Goal: Navigation & Orientation: Understand site structure

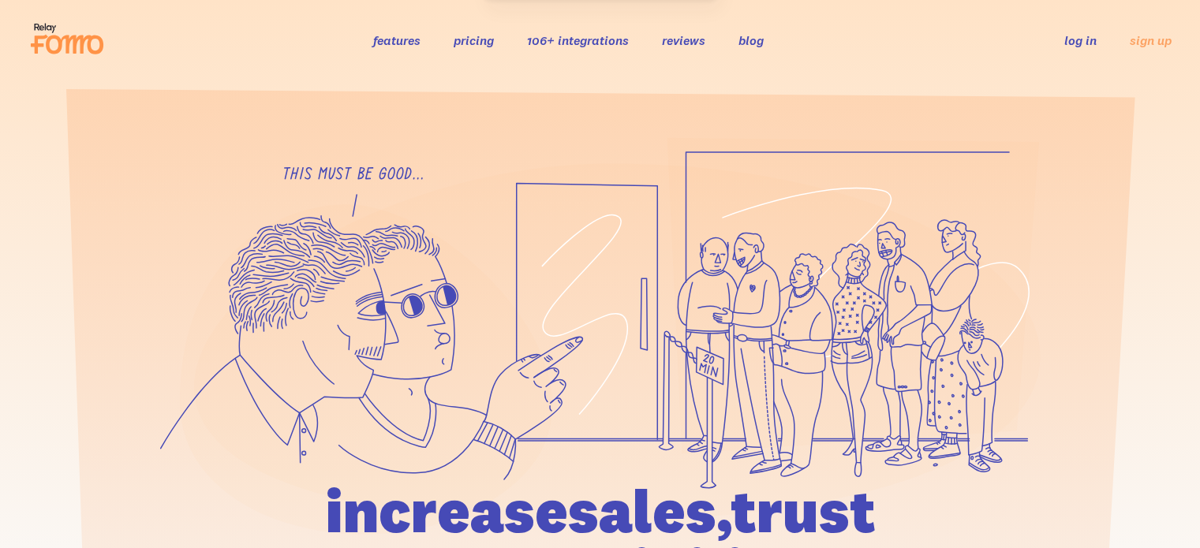
click at [1071, 37] on link "log in" at bounding box center [1080, 40] width 32 height 16
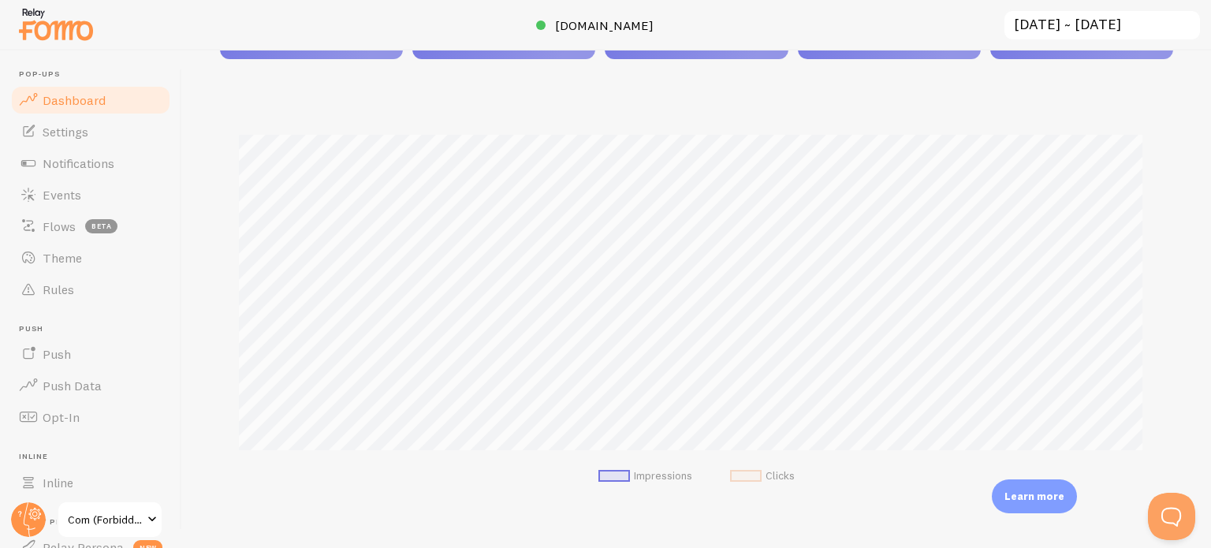
scroll to position [315, 0]
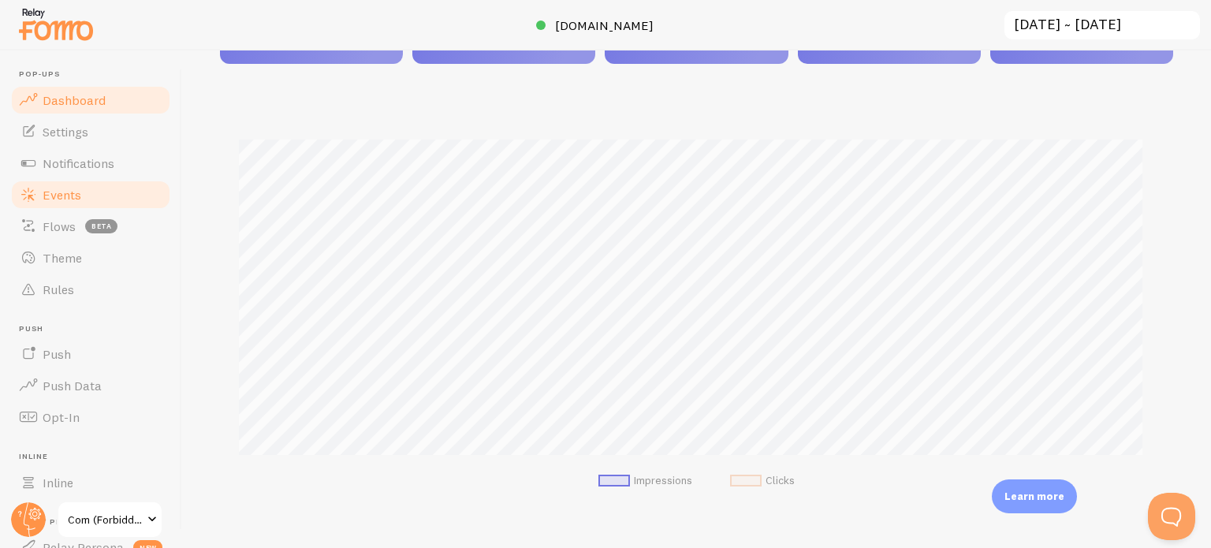
click at [93, 207] on link "Events" at bounding box center [90, 195] width 162 height 32
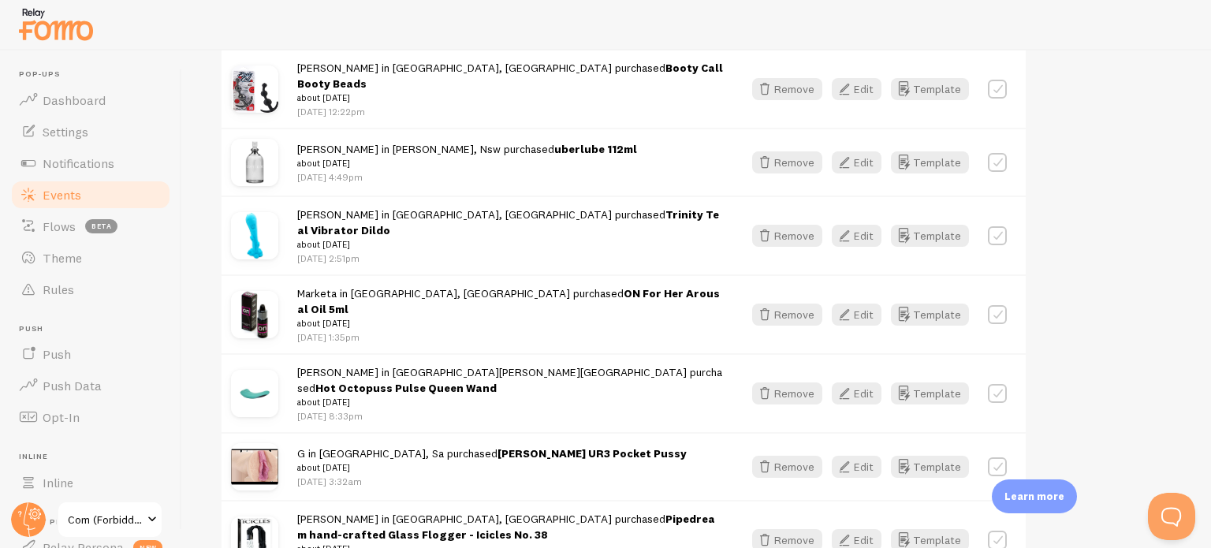
scroll to position [2127, 0]
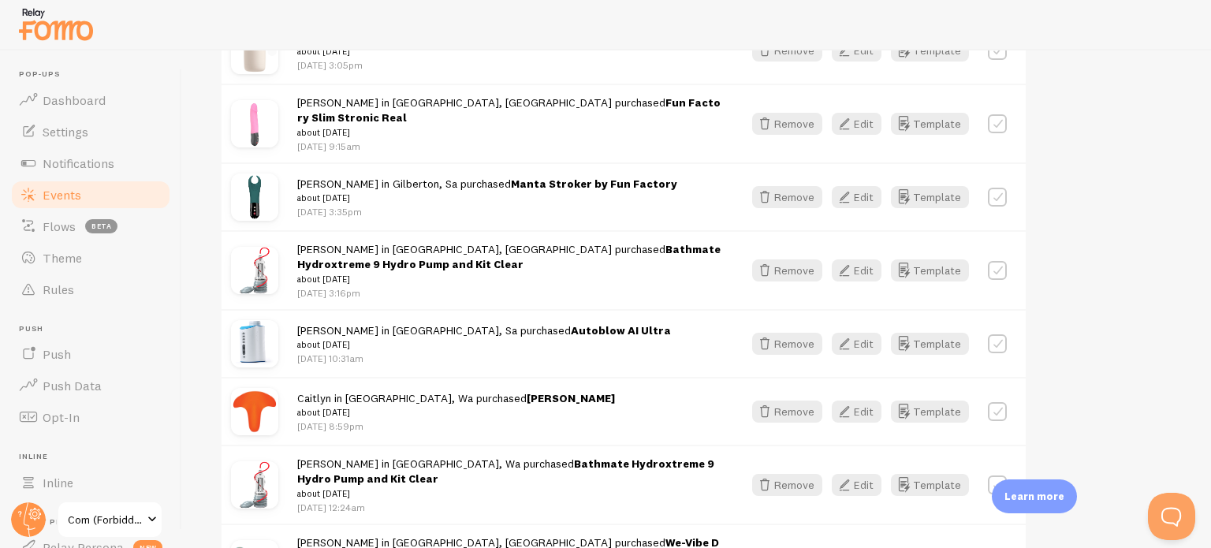
scroll to position [4178, 0]
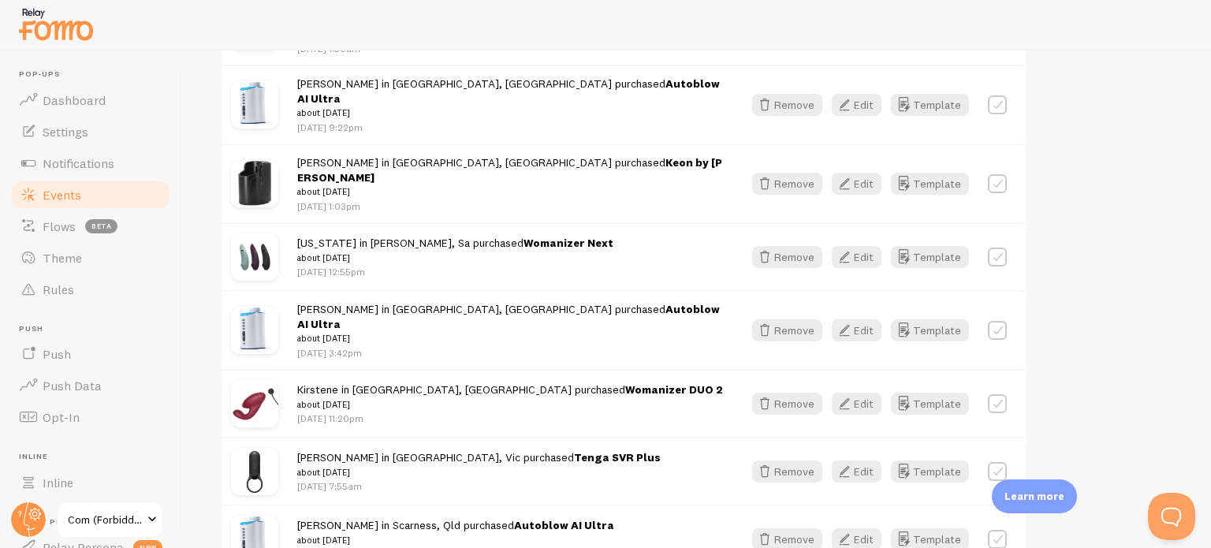
scroll to position [6214, 0]
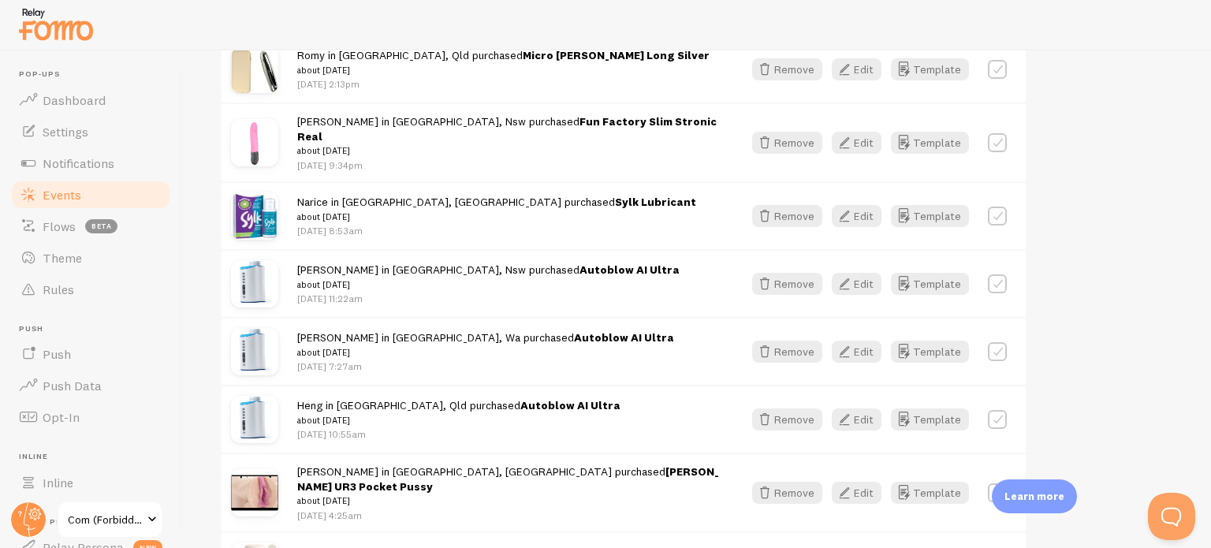
scroll to position [6832, 0]
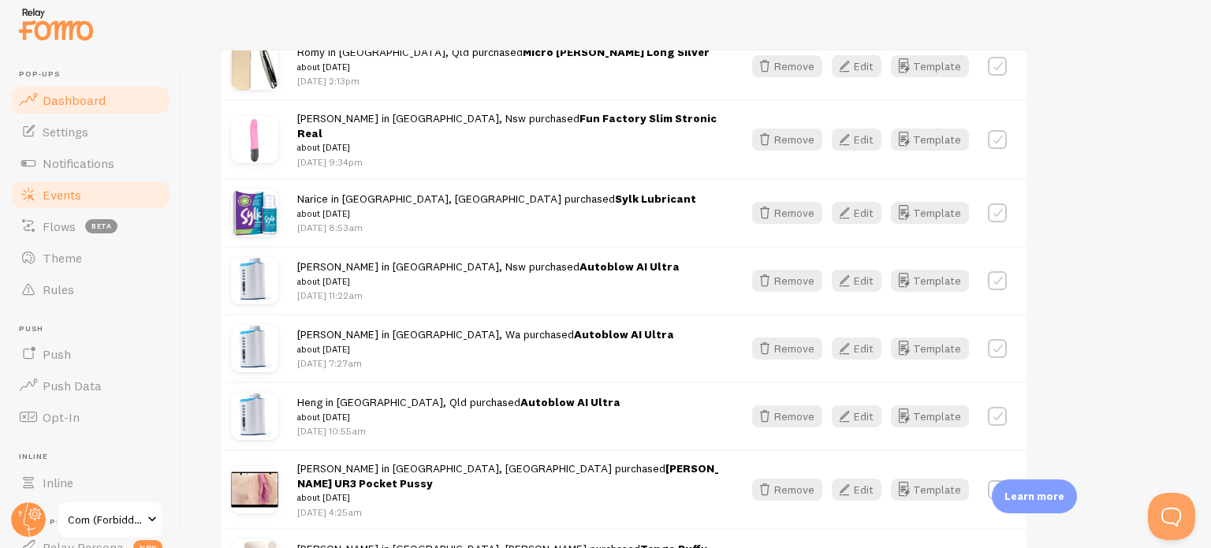
click at [52, 106] on span "Dashboard" at bounding box center [74, 100] width 63 height 16
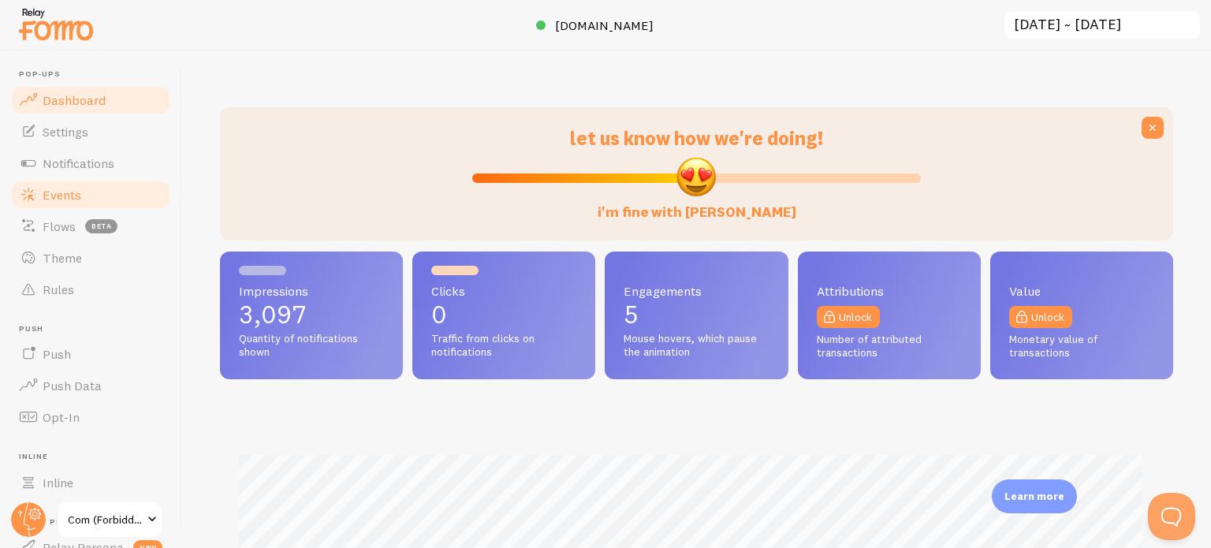
click at [104, 192] on link "Events" at bounding box center [90, 195] width 162 height 32
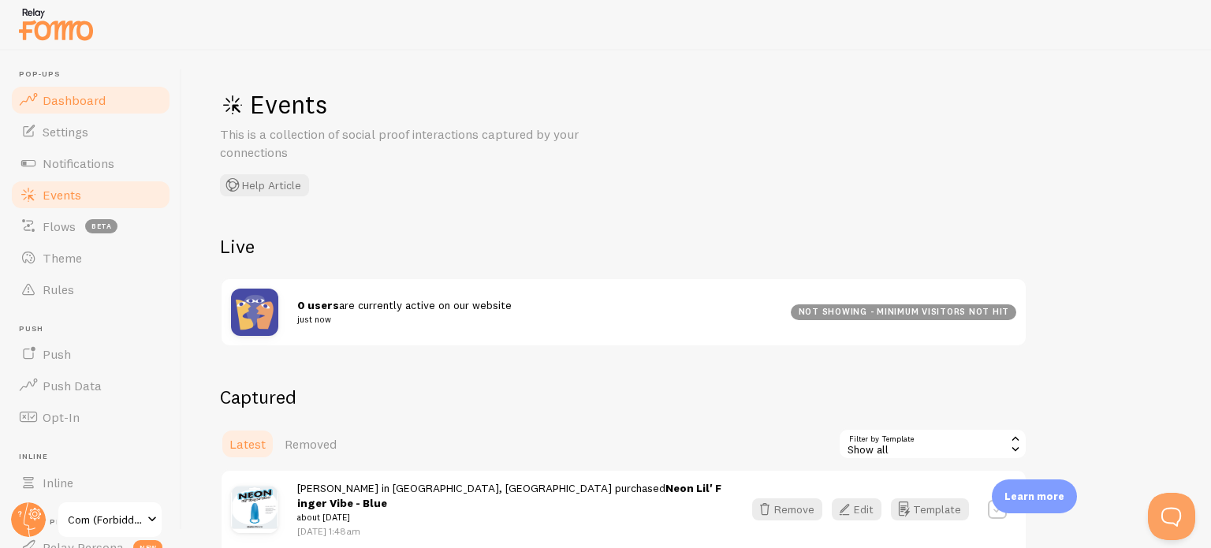
click at [65, 101] on span "Dashboard" at bounding box center [74, 100] width 63 height 16
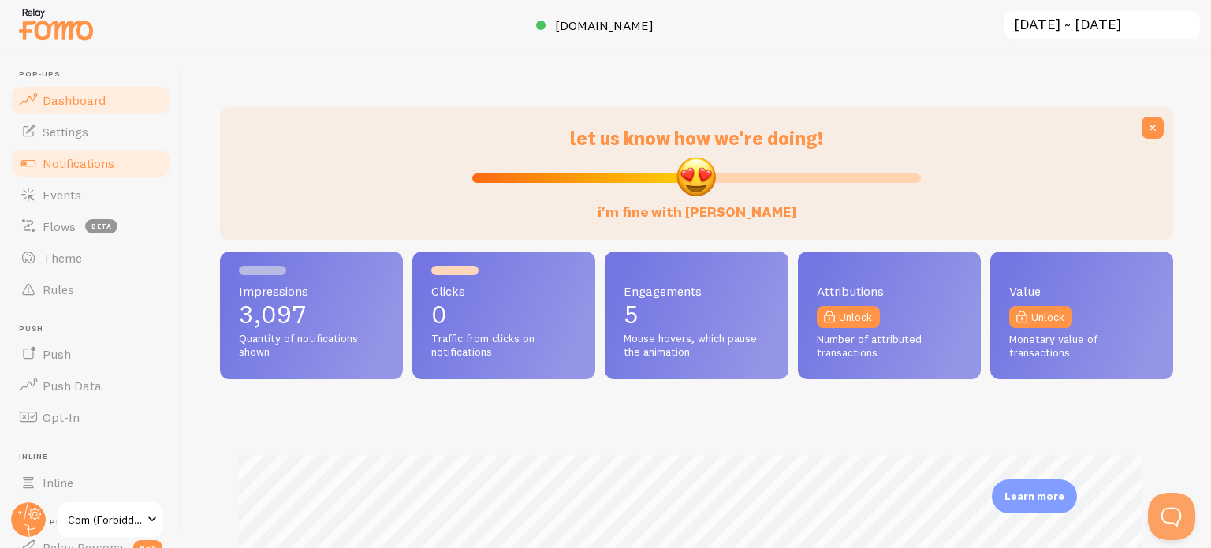
click at [77, 166] on span "Notifications" at bounding box center [79, 163] width 72 height 16
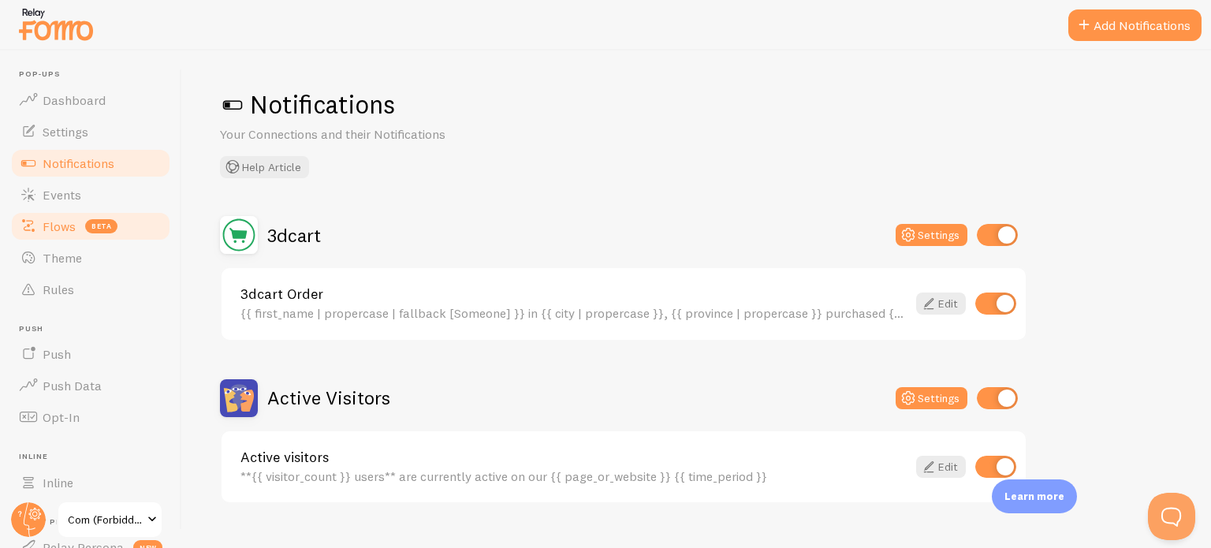
click at [74, 232] on span "Flows" at bounding box center [59, 226] width 33 height 16
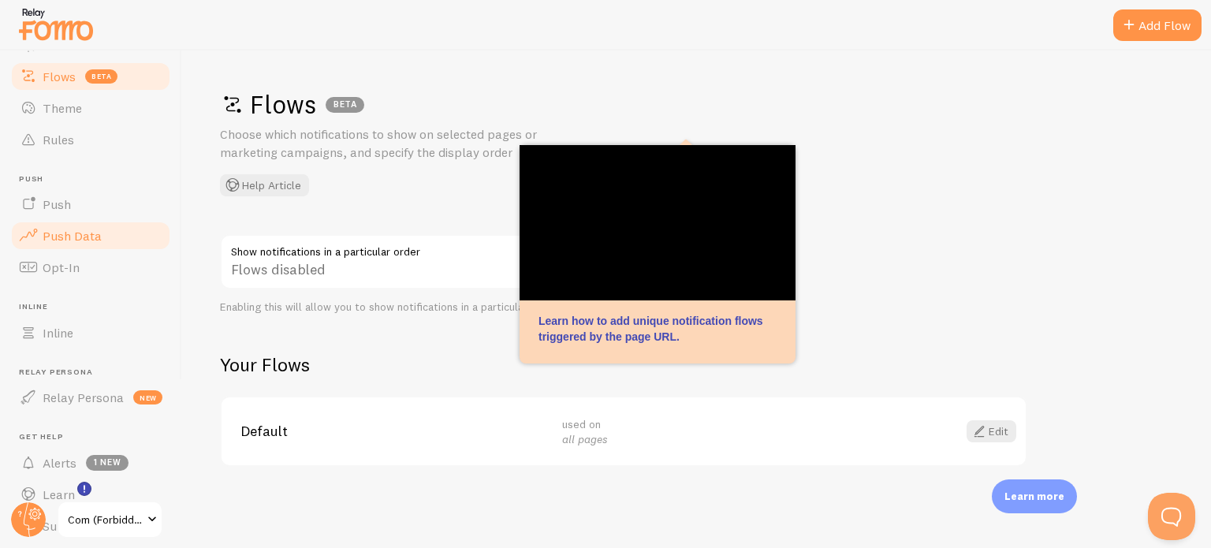
scroll to position [158, 0]
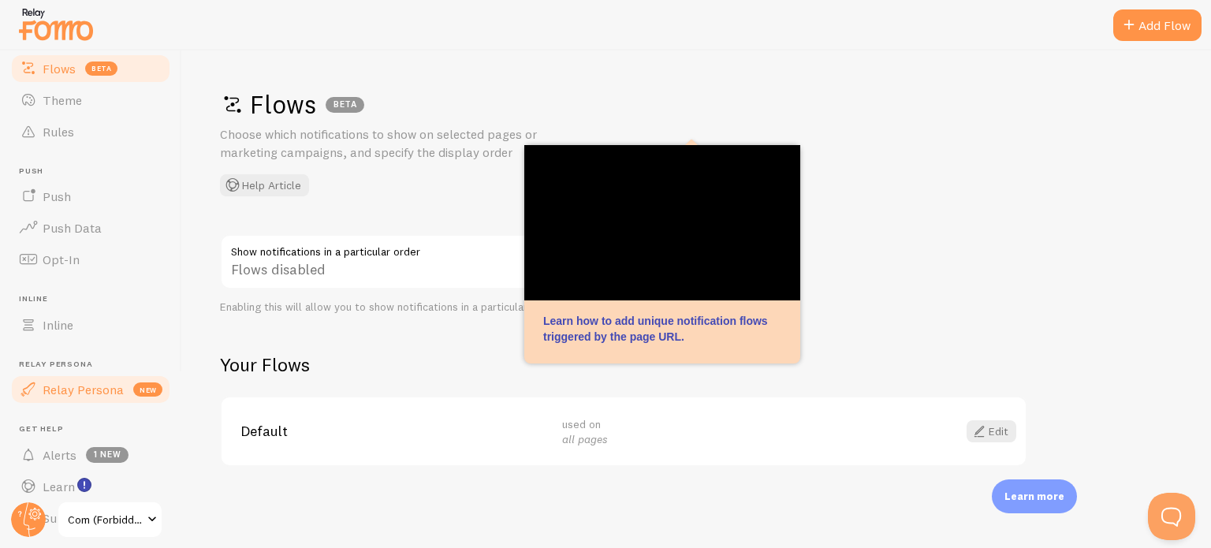
click at [89, 385] on span "Relay Persona" at bounding box center [83, 390] width 81 height 16
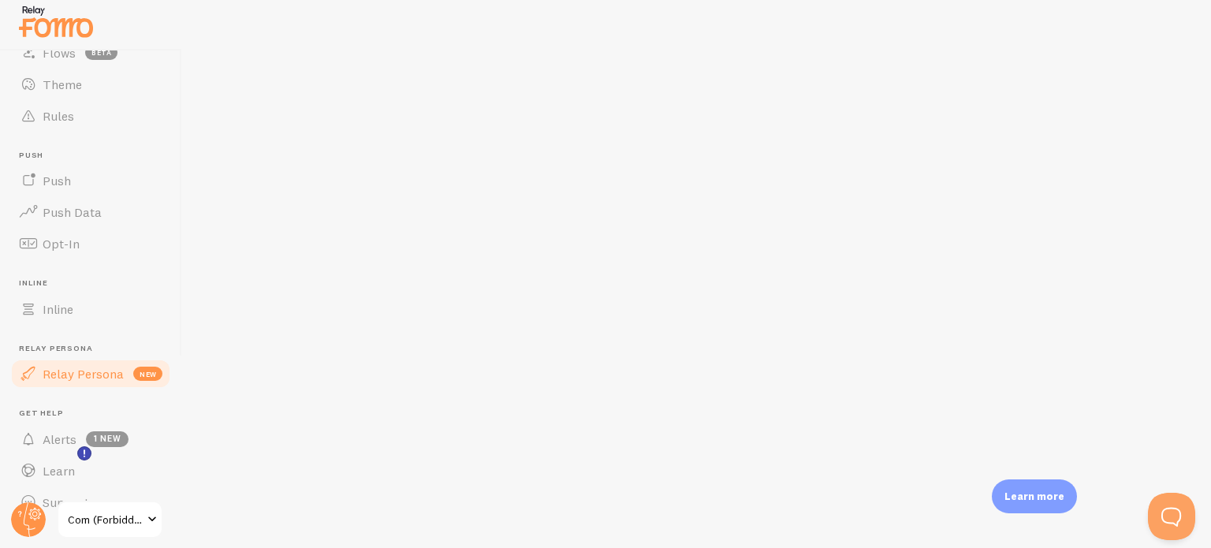
scroll to position [200, 0]
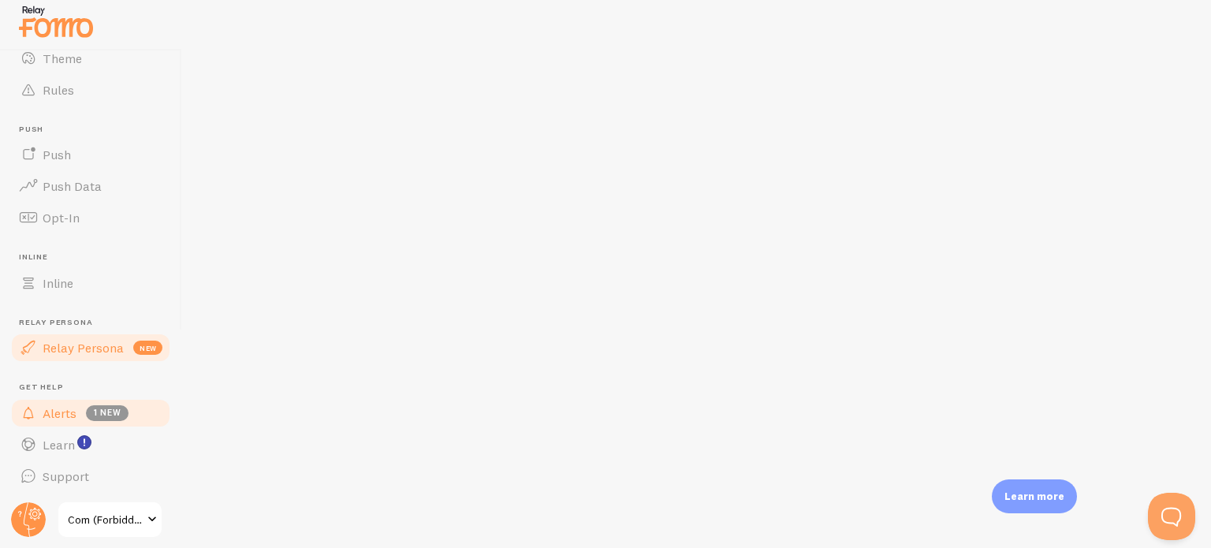
click at [84, 405] on link "Alerts 1 new" at bounding box center [90, 414] width 162 height 32
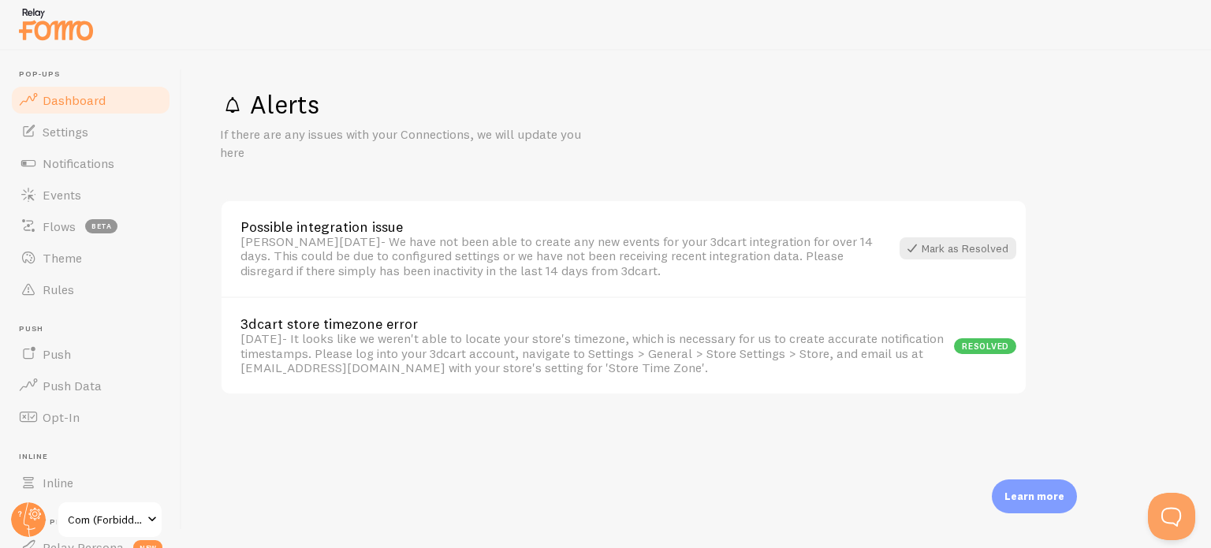
click at [40, 103] on link "Dashboard" at bounding box center [90, 100] width 162 height 32
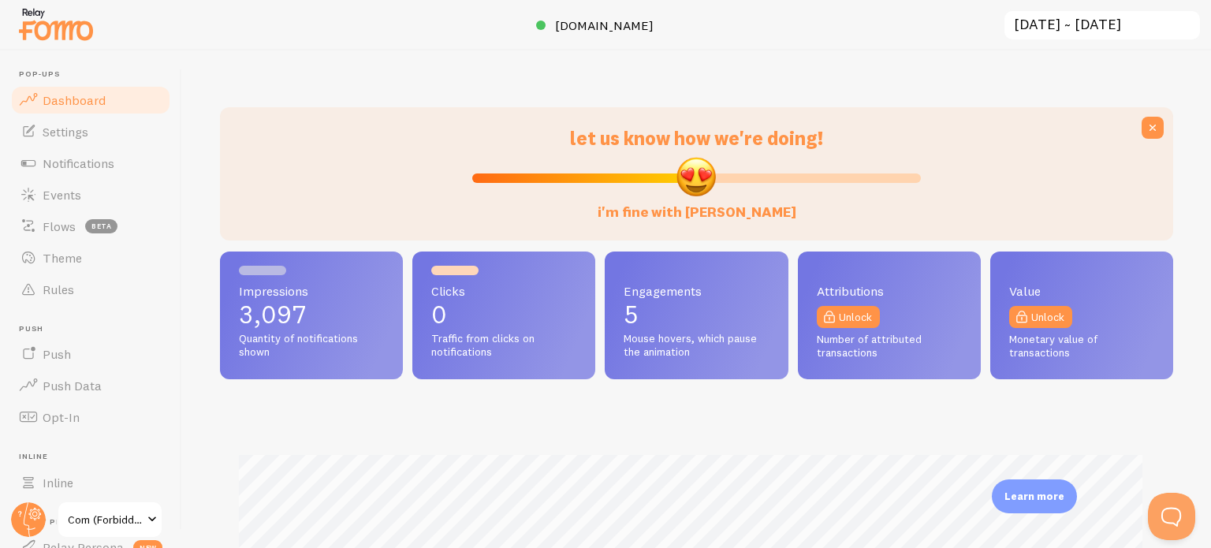
scroll to position [414, 941]
click at [86, 183] on link "Events" at bounding box center [90, 195] width 162 height 32
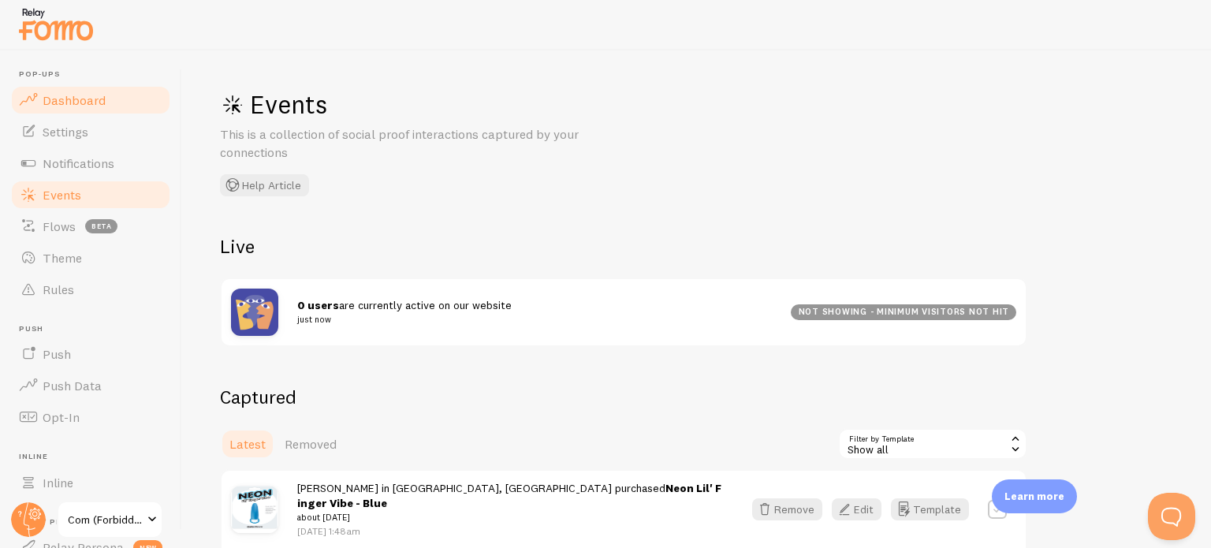
click at [83, 110] on link "Dashboard" at bounding box center [90, 100] width 162 height 32
